Goal: Transaction & Acquisition: Purchase product/service

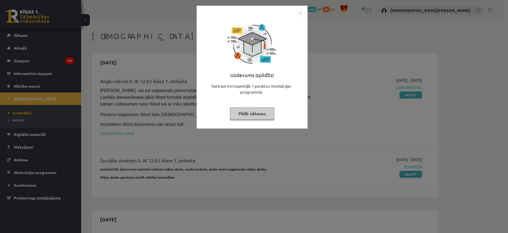
click at [301, 13] on img "Close" at bounding box center [300, 13] width 8 height 8
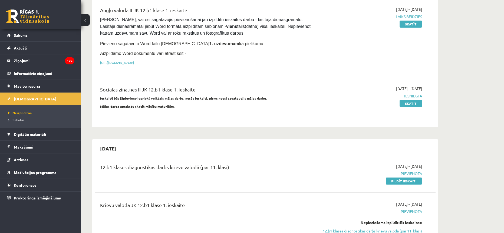
scroll to position [162, 0]
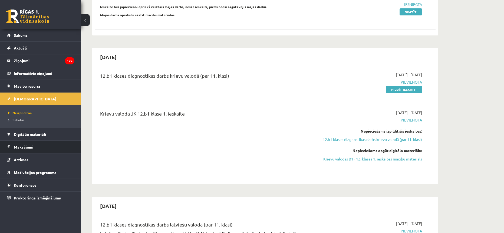
click at [30, 145] on legend "Maksājumi 0" at bounding box center [44, 147] width 61 height 12
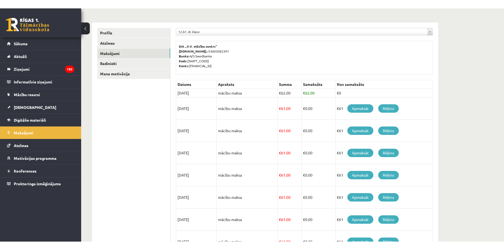
scroll to position [20, 0]
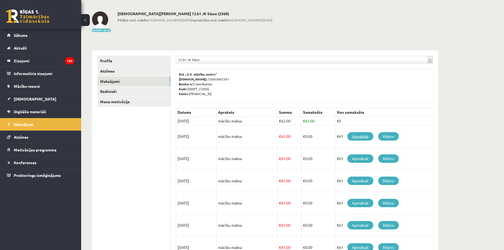
click at [362, 137] on link "Apmaksāt" at bounding box center [360, 136] width 26 height 8
